Goal: Share content

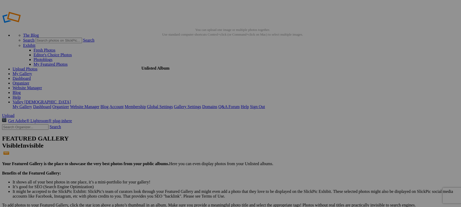
drag, startPoint x: 177, startPoint y: 56, endPoint x: 183, endPoint y: 57, distance: 5.5
click at [169, 52] on b "Unlisted Album" at bounding box center [155, 49] width 28 height 4
click at [173, 52] on div "Unlisted Album" at bounding box center [155, 49] width 36 height 5
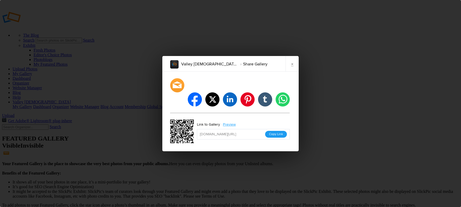
click at [275, 131] on button "Copy Link" at bounding box center [276, 134] width 22 height 7
click at [353, 114] on div "Valley [DEMOGRAPHIC_DATA] Schools Share Gallery × facebook twitter linkedin pin…" at bounding box center [230, 103] width 461 height 207
